Goal: Check status

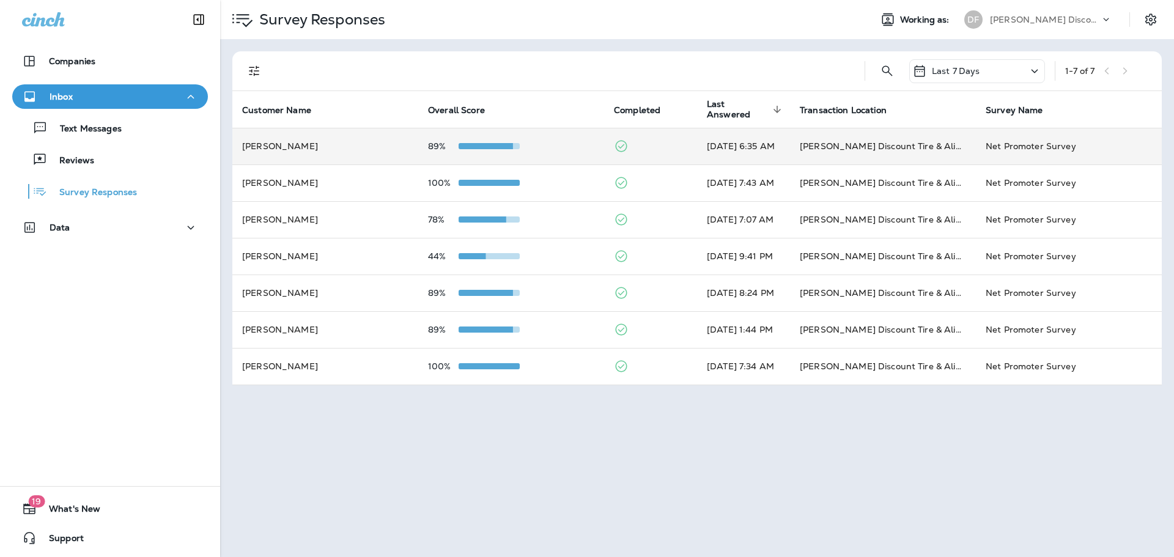
click at [489, 143] on div at bounding box center [489, 146] width 61 height 10
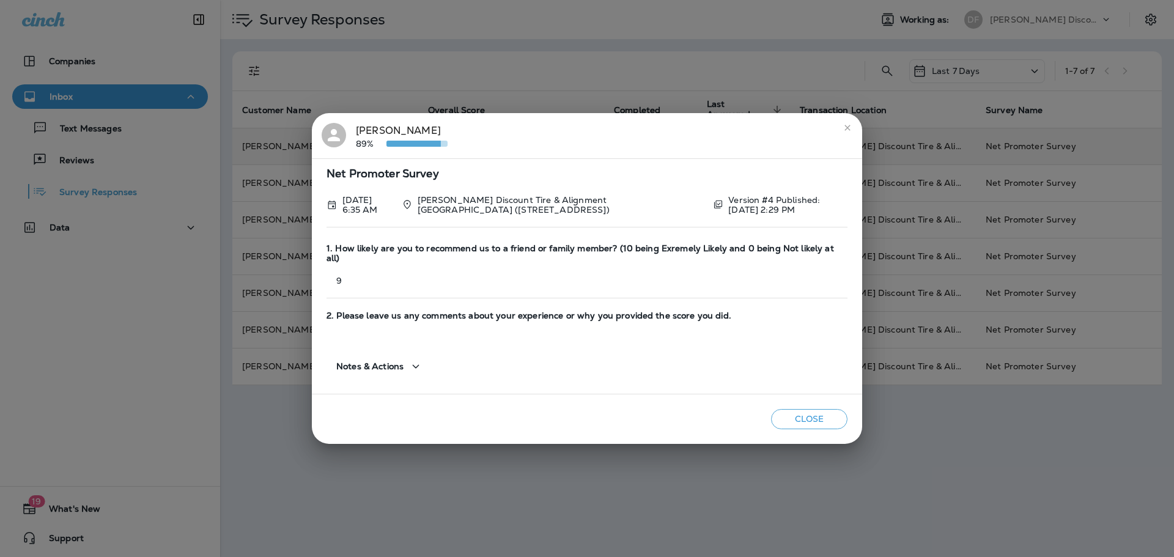
click at [843, 130] on icon "close" at bounding box center [848, 128] width 10 height 10
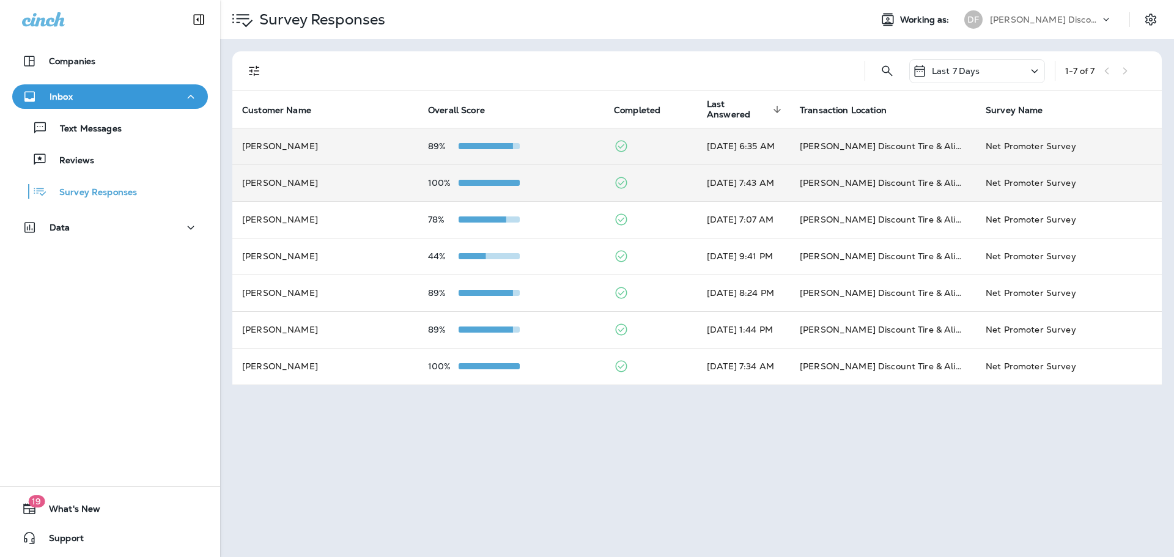
click at [467, 180] on span at bounding box center [489, 183] width 61 height 6
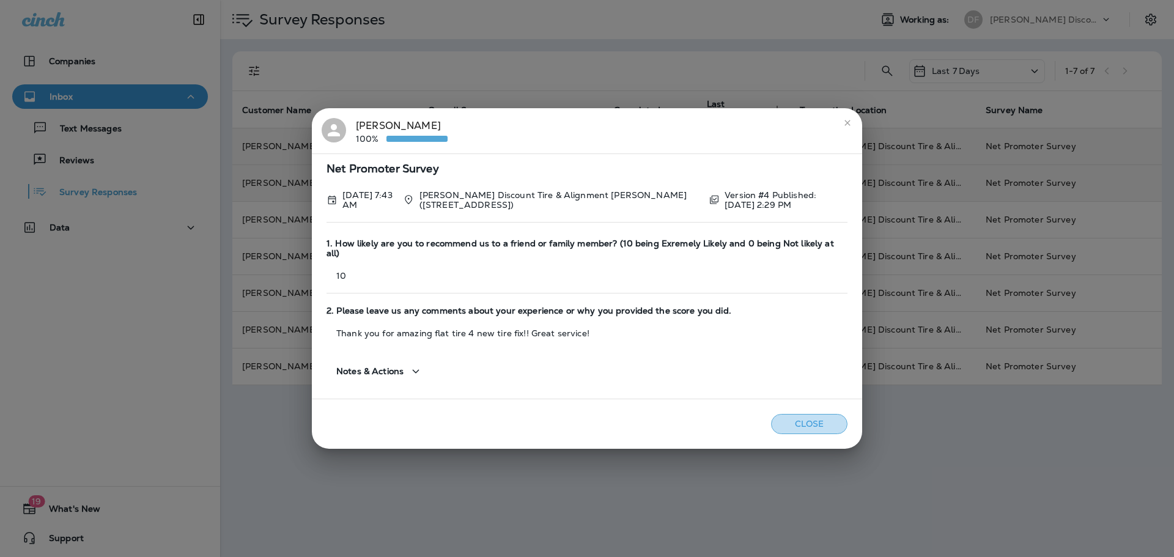
click at [797, 415] on button "Close" at bounding box center [809, 424] width 76 height 20
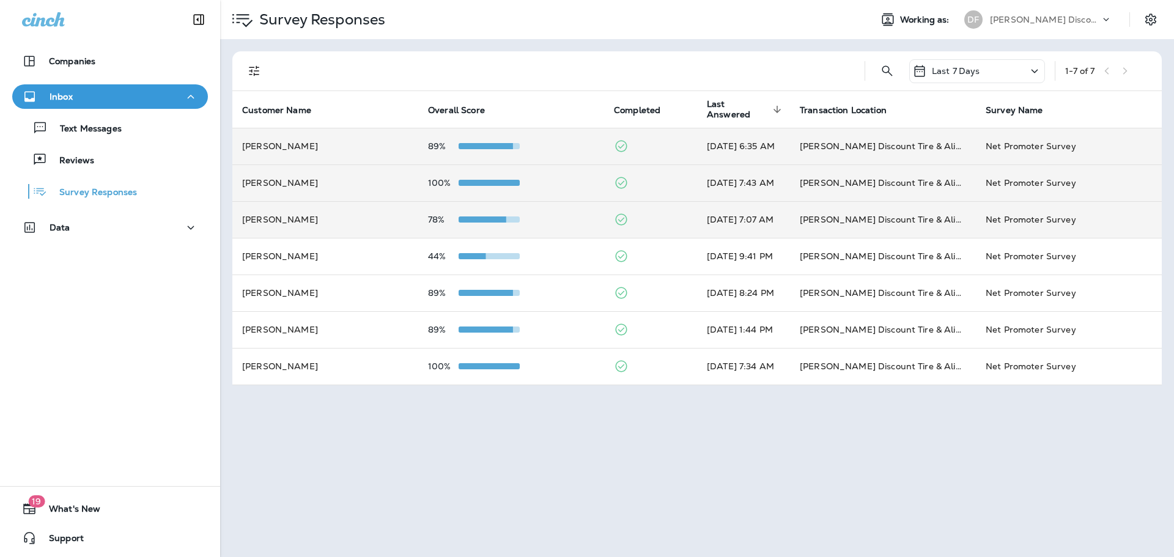
click at [495, 218] on span at bounding box center [475, 220] width 61 height 6
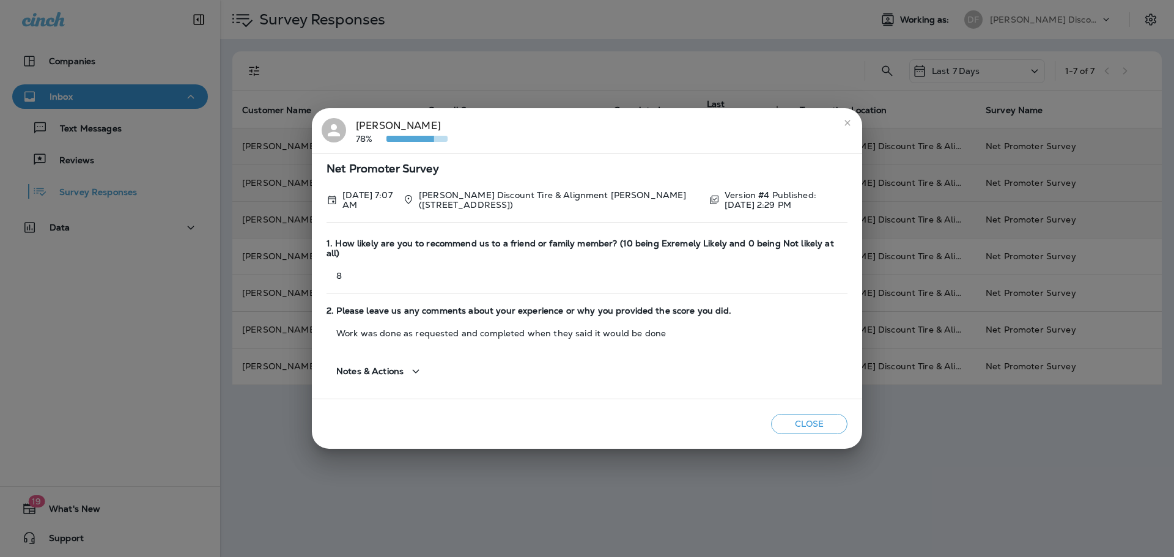
click at [787, 424] on button "Close" at bounding box center [809, 424] width 76 height 20
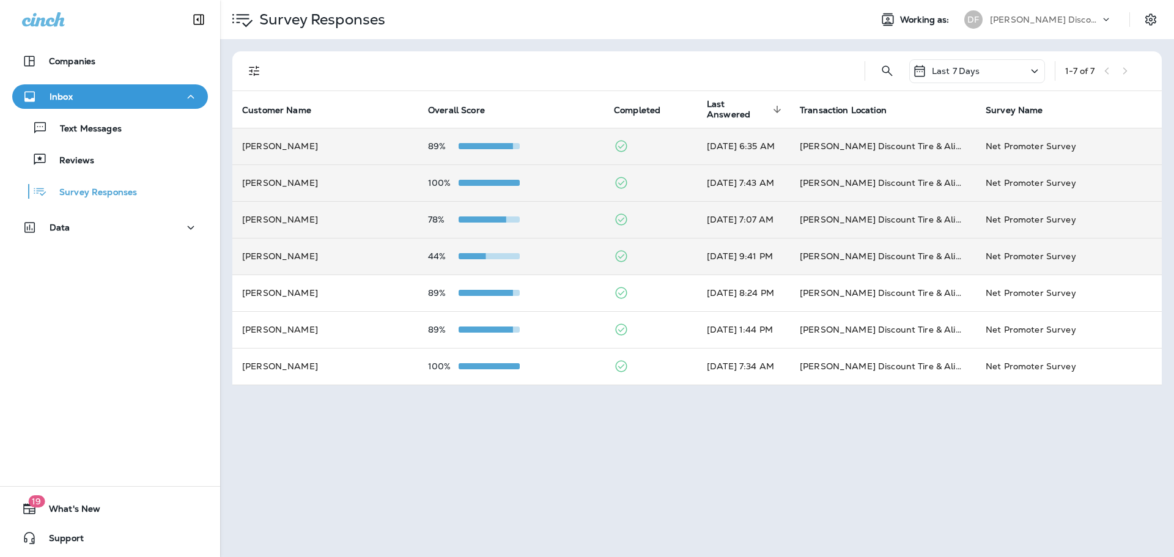
click at [490, 261] on td "44%" at bounding box center [511, 256] width 186 height 37
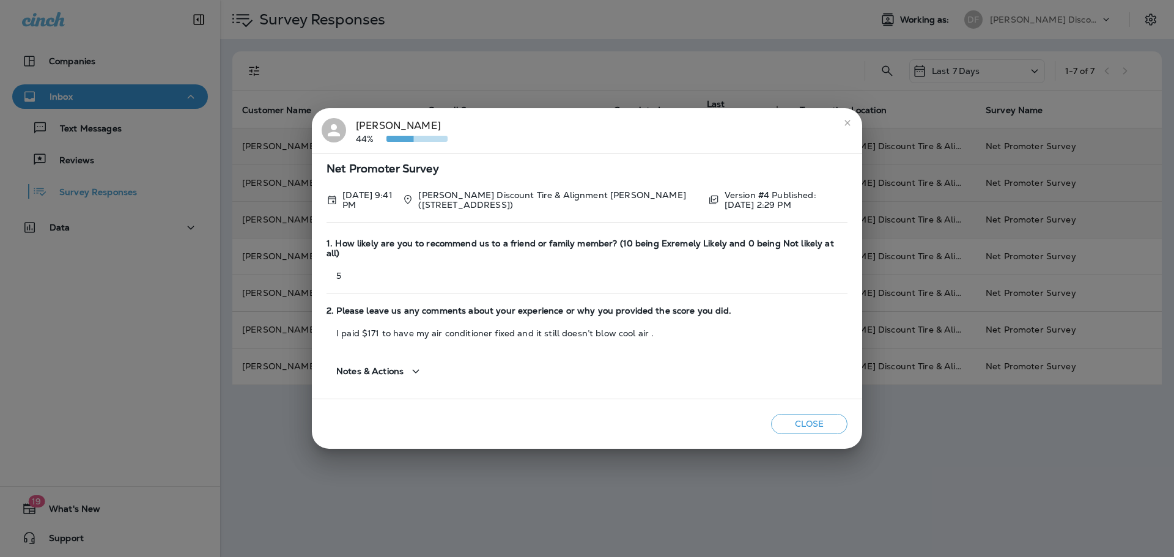
click at [846, 125] on icon "close" at bounding box center [848, 123] width 10 height 10
